Goal: Contribute content: Add original content to the website for others to see

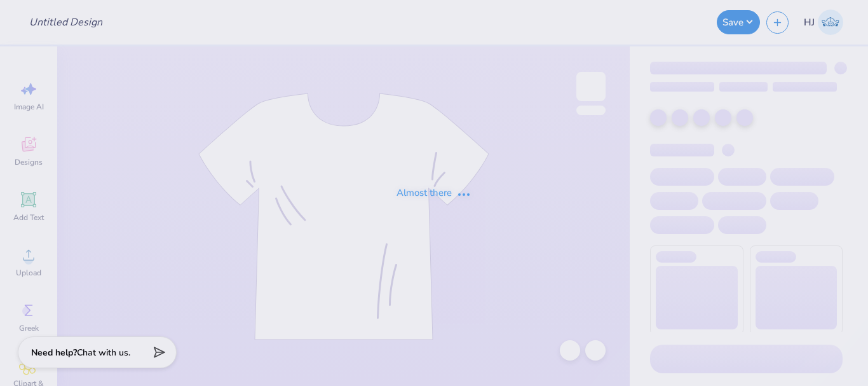
type input "[PERSON_NAME] : [GEOGRAPHIC_DATA]"
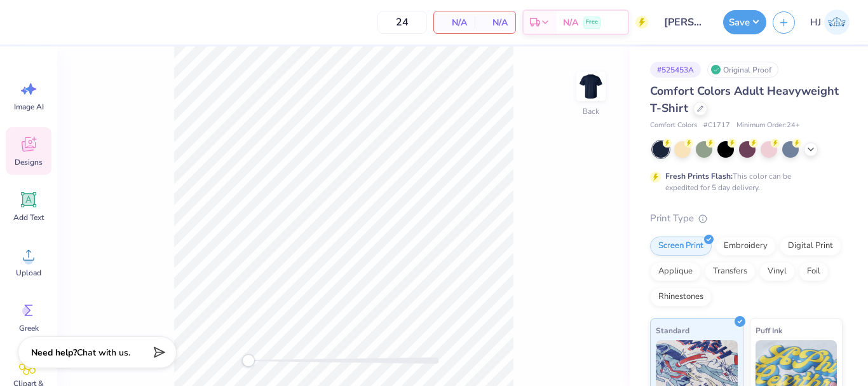
click at [30, 150] on icon at bounding box center [28, 146] width 12 height 10
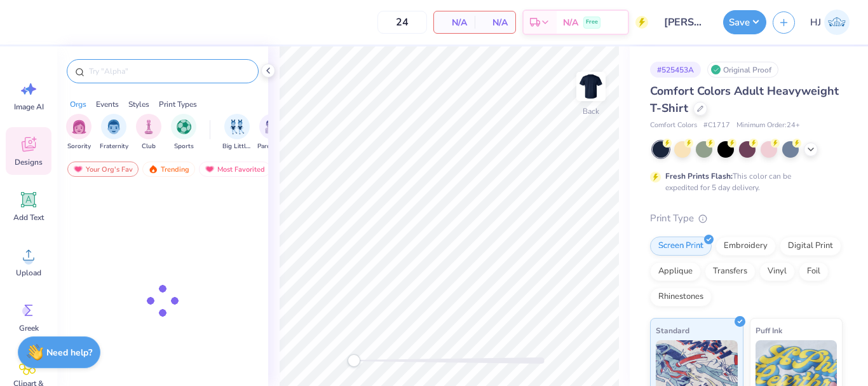
click at [177, 70] on input "text" at bounding box center [169, 71] width 163 height 13
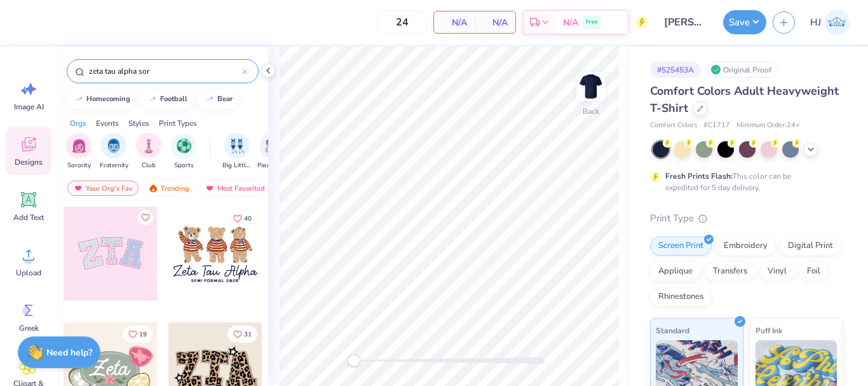
type input "zeta tau alpha sor"
click at [196, 239] on div at bounding box center [215, 253] width 94 height 94
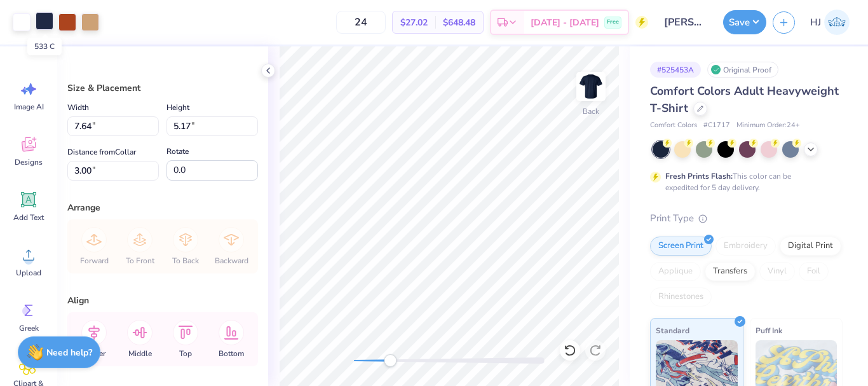
click at [44, 20] on div at bounding box center [45, 21] width 18 height 18
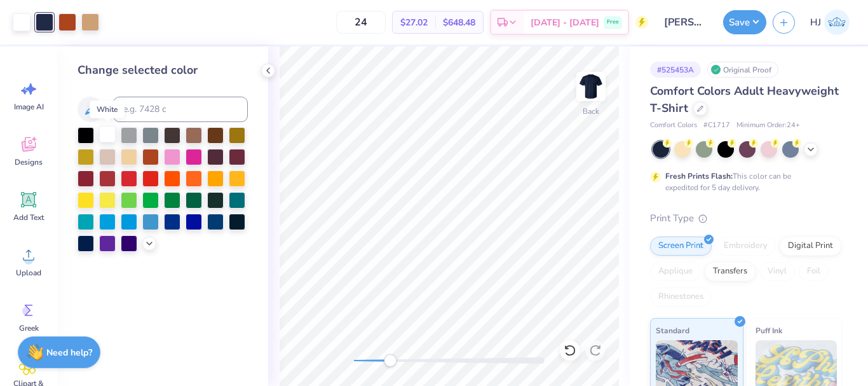
click at [105, 134] on div at bounding box center [107, 134] width 17 height 17
click at [568, 346] on icon at bounding box center [569, 349] width 11 height 11
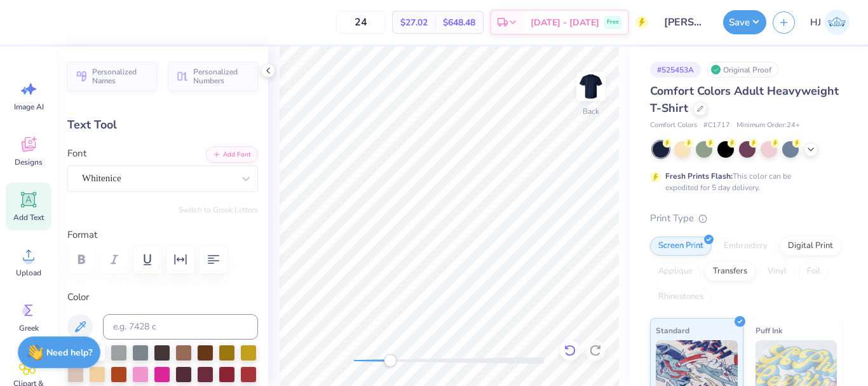
scroll to position [10, 3]
paste textarea "Delta Chi Thet"
type textarea "Delta Chi Theta"
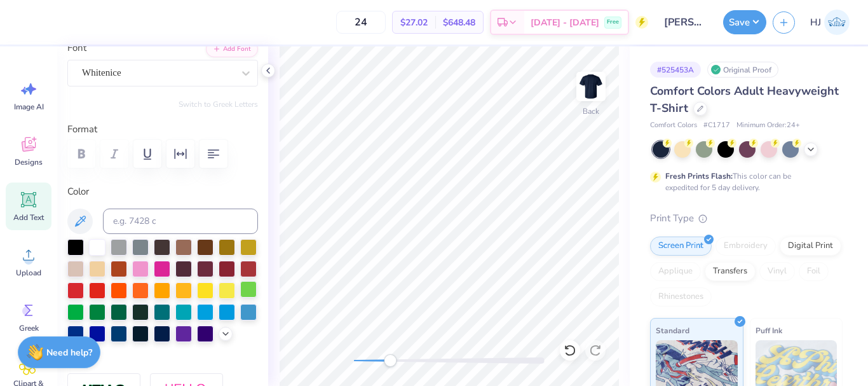
scroll to position [127, 0]
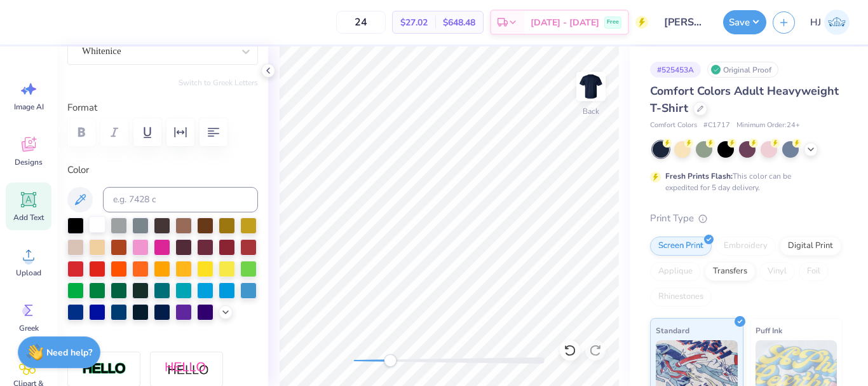
click at [94, 229] on div at bounding box center [97, 224] width 17 height 17
type input "4.30"
type input "0.27"
type input "7.90"
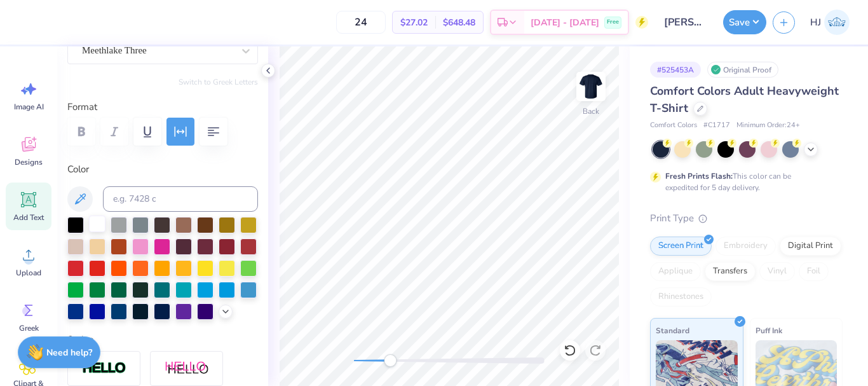
click at [100, 224] on div at bounding box center [97, 223] width 17 height 17
type input "4.29"
type input "0.25"
type input "7.93"
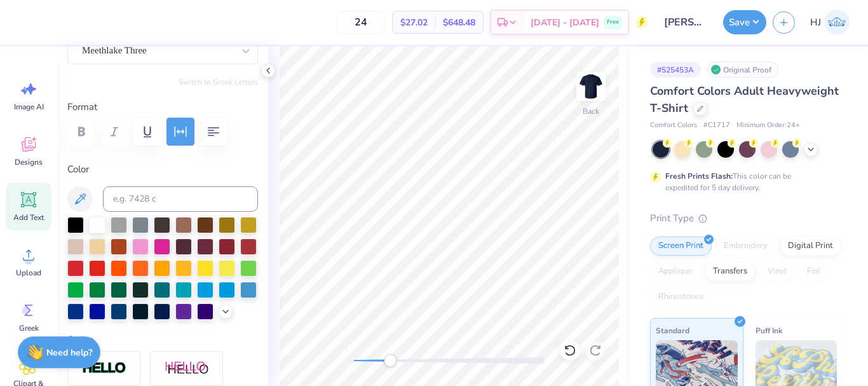
type textarea "est.1965"
type input "1.92"
type input "7.94"
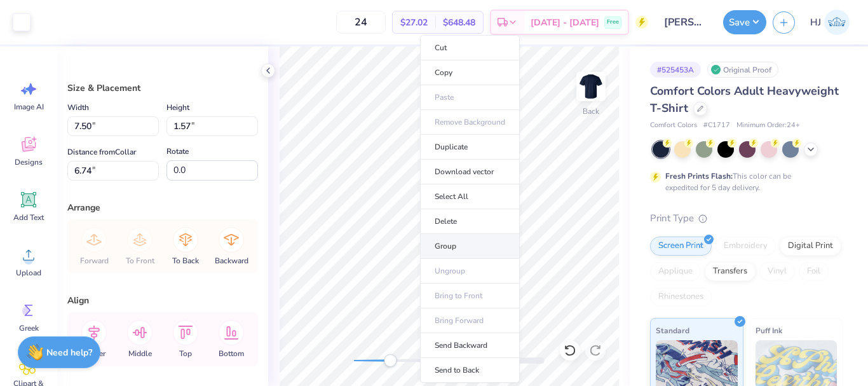
click at [459, 247] on li "Group" at bounding box center [470, 246] width 100 height 25
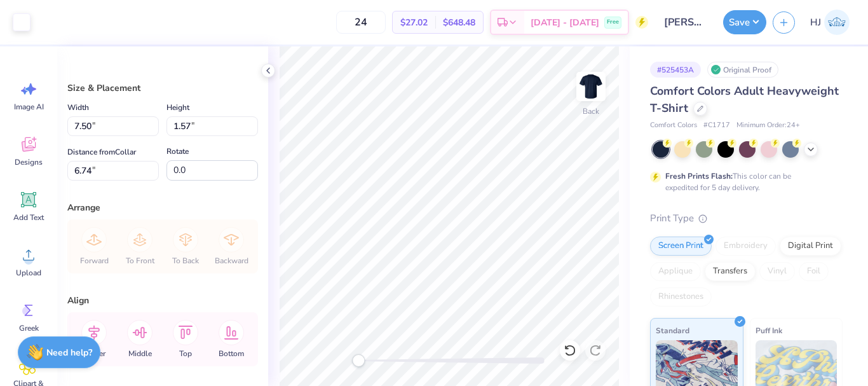
type input "5.31"
type input "3.00"
click at [114, 119] on input "7.50" at bounding box center [112, 126] width 91 height 20
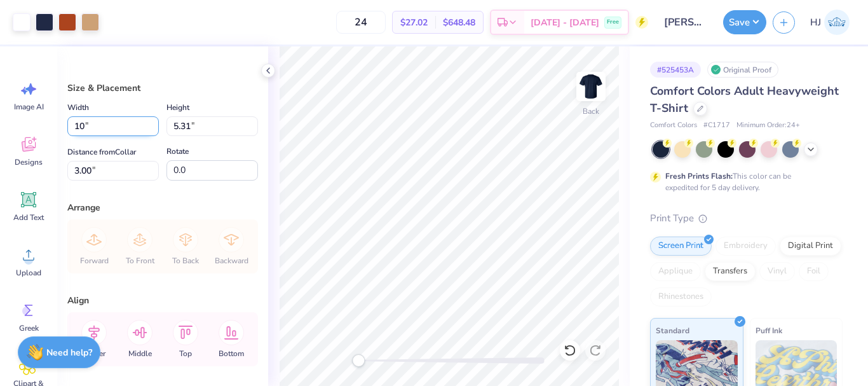
type input "10.00"
type input "7.08"
click at [107, 173] on input "2.12" at bounding box center [112, 171] width 91 height 20
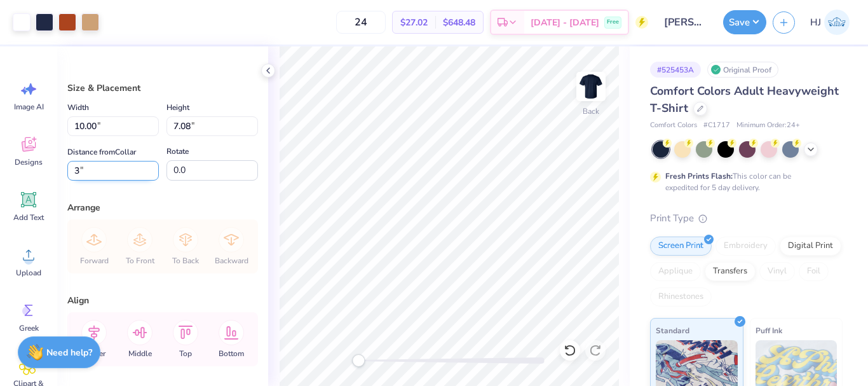
type input "3.00"
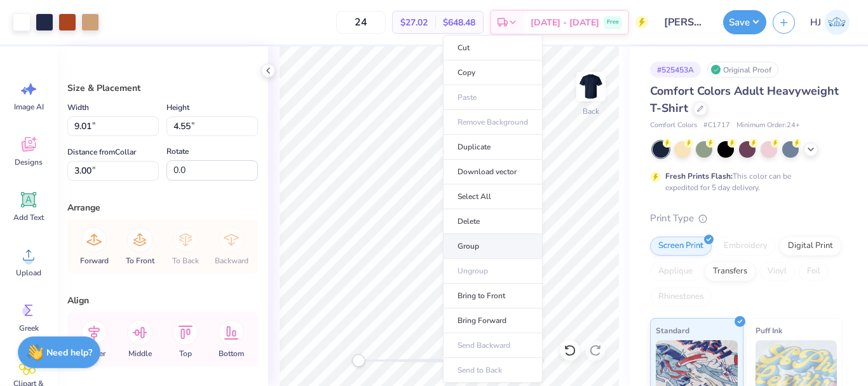
click at [481, 246] on li "Group" at bounding box center [493, 246] width 100 height 25
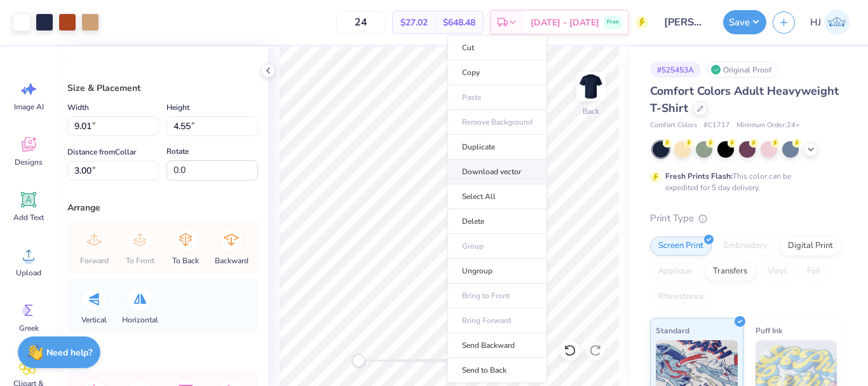
click at [490, 172] on li "Download vector" at bounding box center [497, 171] width 100 height 25
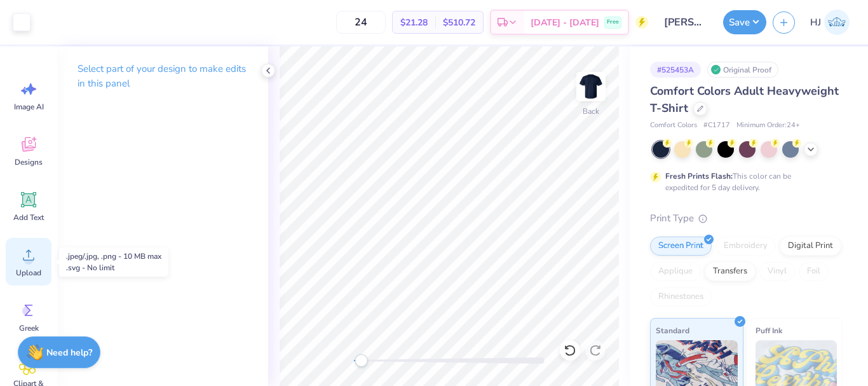
click at [27, 255] on icon at bounding box center [28, 254] width 19 height 19
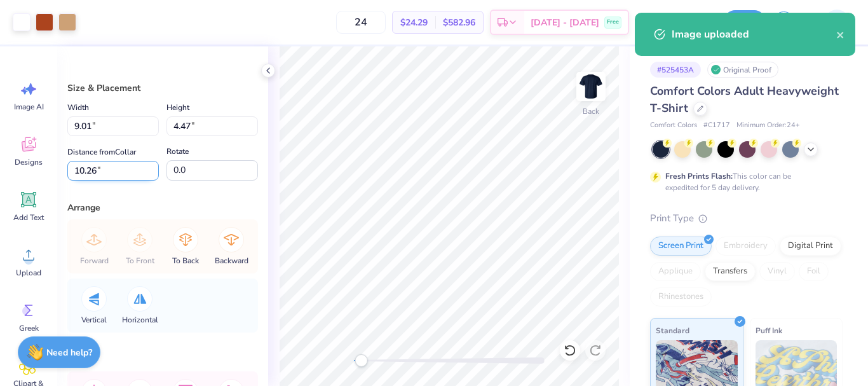
click at [100, 174] on input "10.26" at bounding box center [112, 171] width 91 height 20
type input "3"
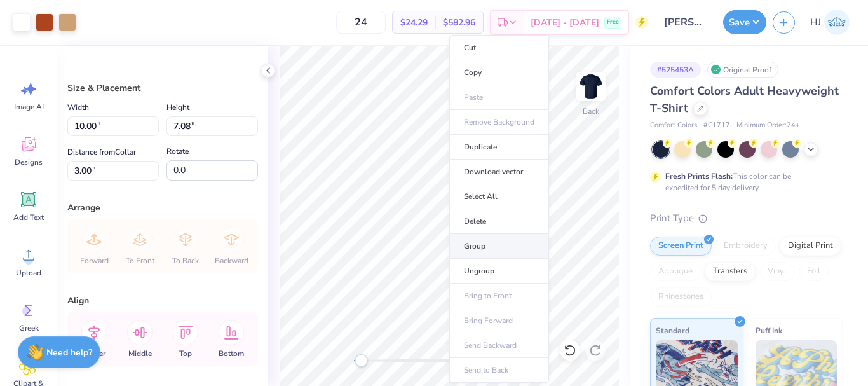
click at [485, 244] on li "Group" at bounding box center [499, 246] width 100 height 25
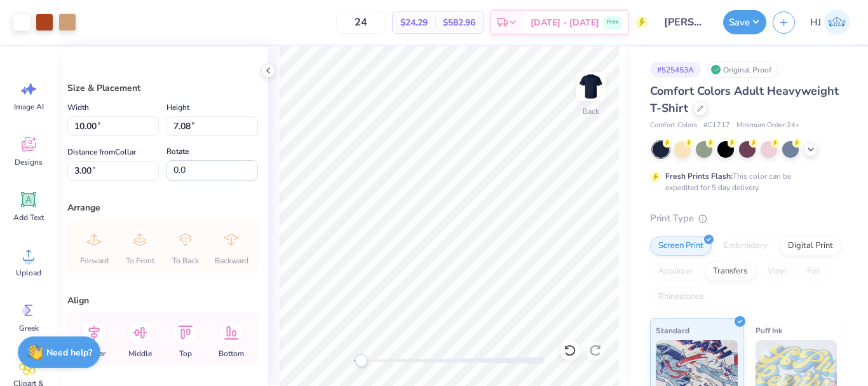
click at [753, 34] on div "Save HJ" at bounding box center [795, 22] width 145 height 44
click at [758, 25] on button "Save" at bounding box center [744, 20] width 43 height 24
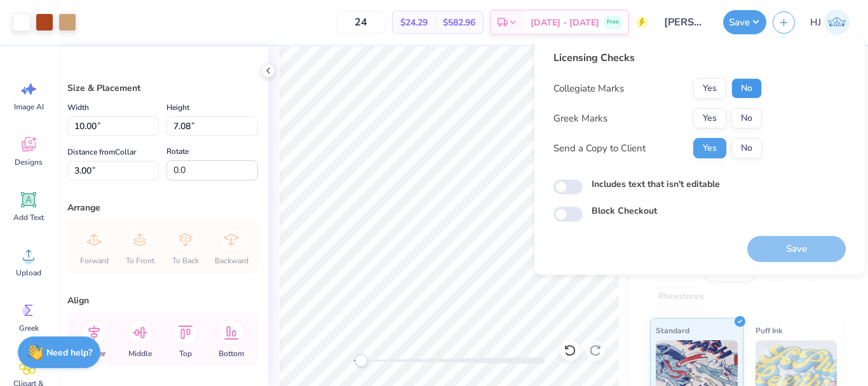
click at [745, 95] on button "No" at bounding box center [746, 88] width 30 height 20
click at [748, 116] on button "No" at bounding box center [746, 118] width 30 height 20
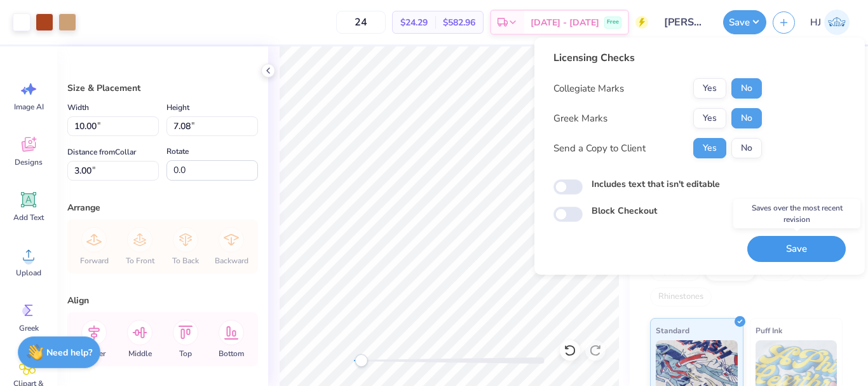
click at [804, 254] on button "Save" at bounding box center [796, 249] width 98 height 26
